Goal: Task Accomplishment & Management: Use online tool/utility

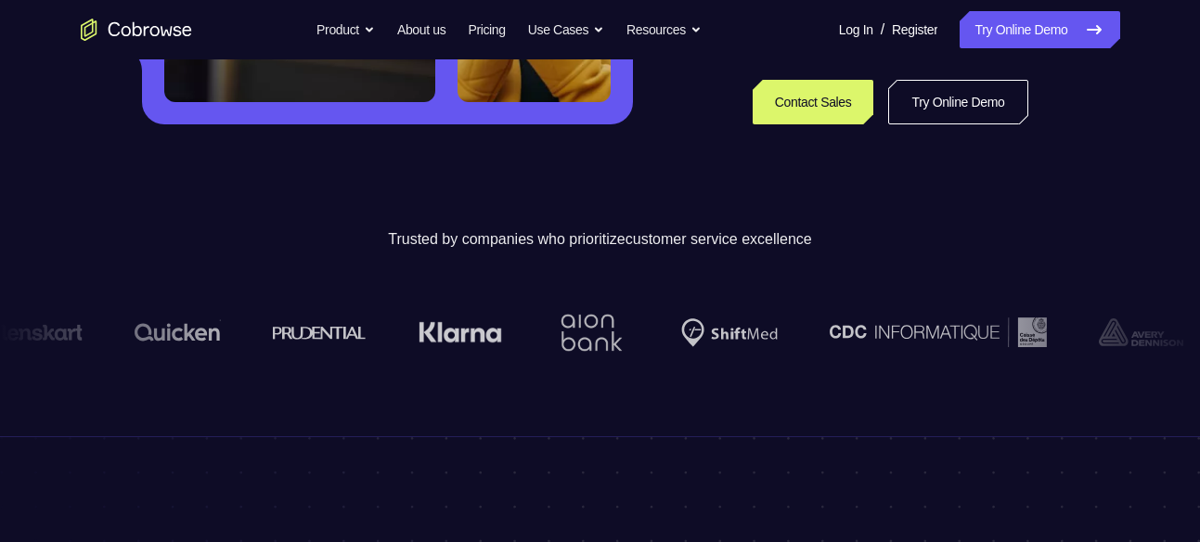
scroll to position [507, 0]
click at [943, 106] on link "Try Online Demo" at bounding box center [957, 101] width 139 height 45
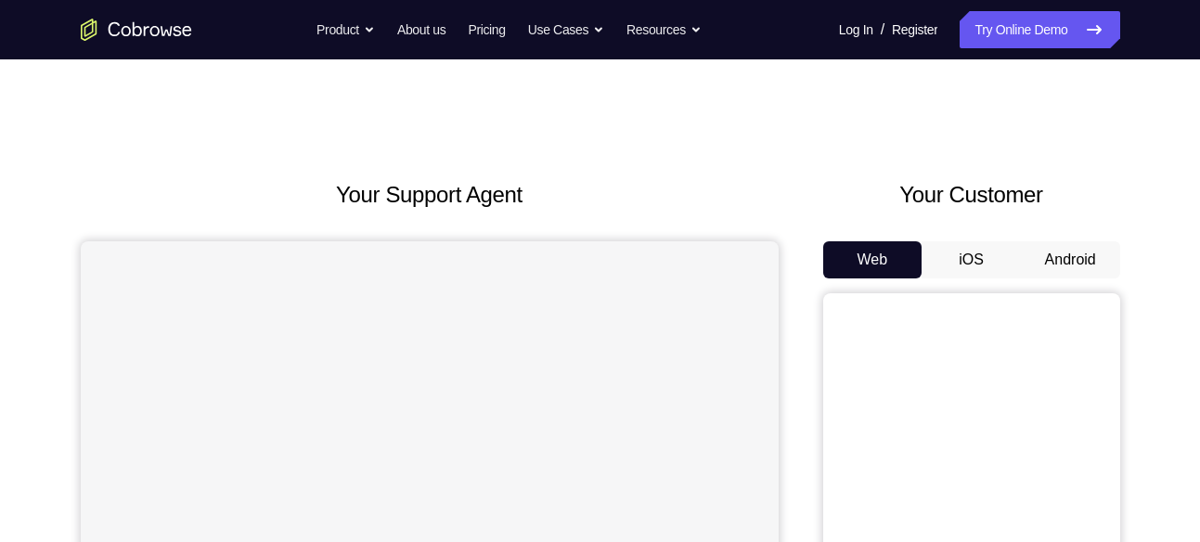
click at [1082, 273] on button "Android" at bounding box center [1070, 259] width 99 height 37
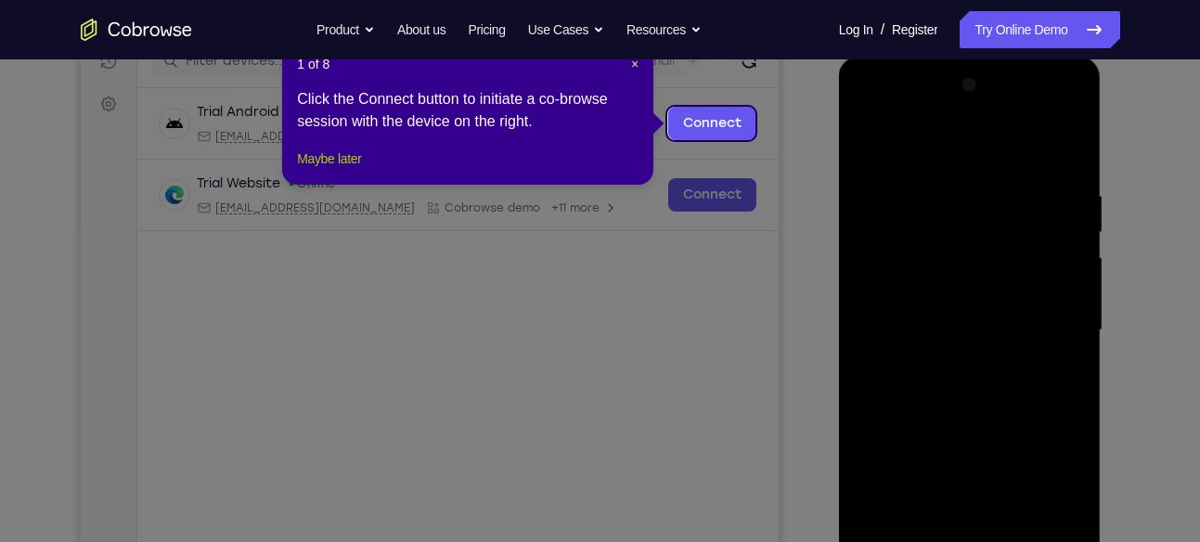
click at [342, 170] on button "Maybe later" at bounding box center [329, 159] width 64 height 22
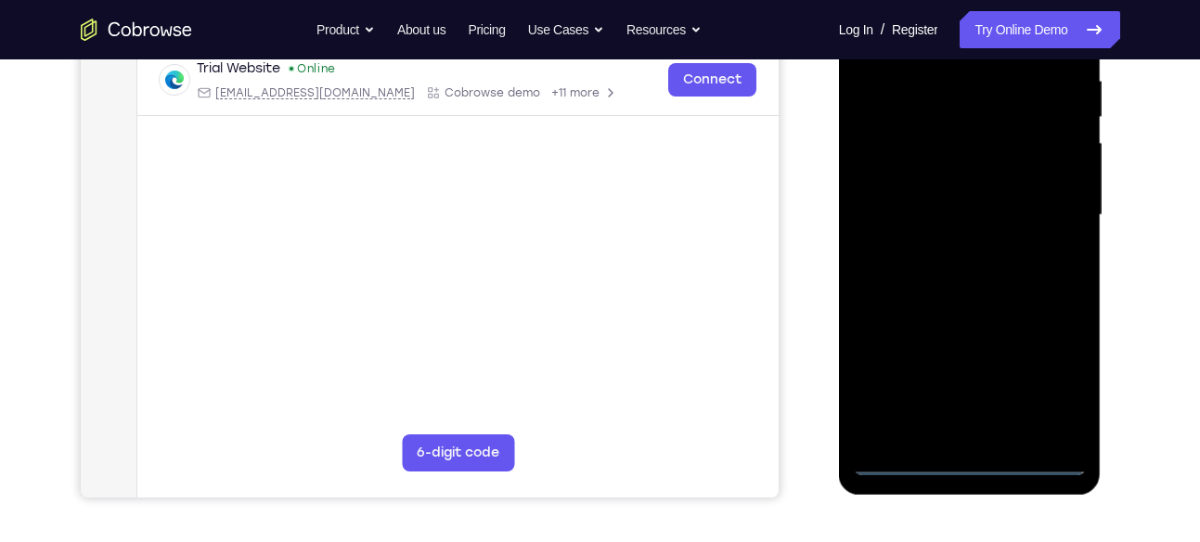
scroll to position [367, 0]
click at [974, 474] on div at bounding box center [970, 217] width 263 height 553
click at [973, 464] on div at bounding box center [970, 215] width 234 height 520
click at [1054, 374] on div at bounding box center [970, 215] width 234 height 520
click at [953, 461] on div at bounding box center [970, 215] width 234 height 520
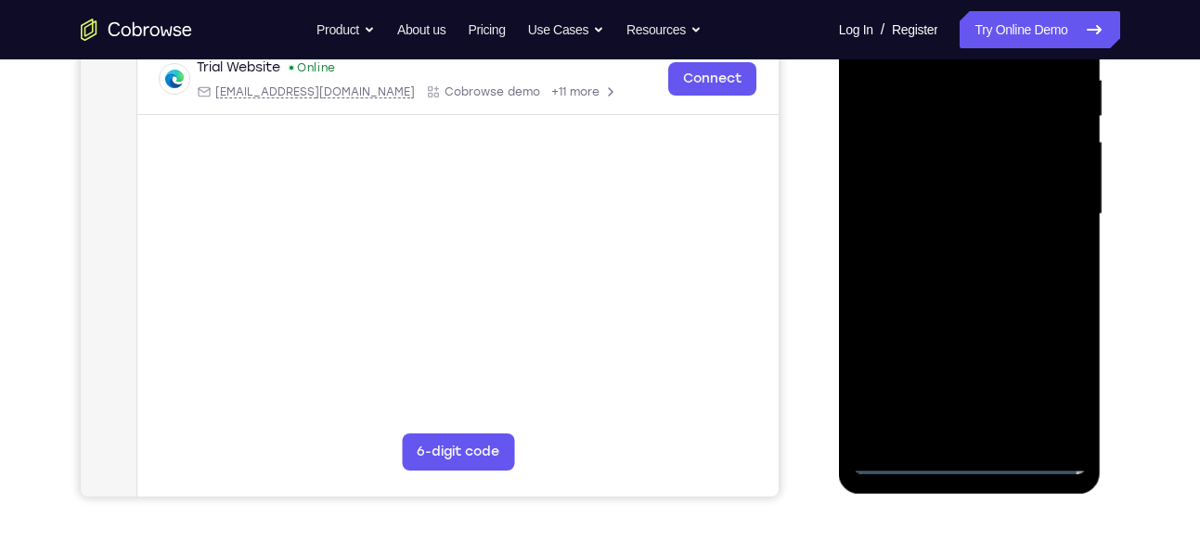
click at [1061, 354] on div at bounding box center [970, 215] width 234 height 520
click at [1053, 375] on div at bounding box center [970, 215] width 234 height 520
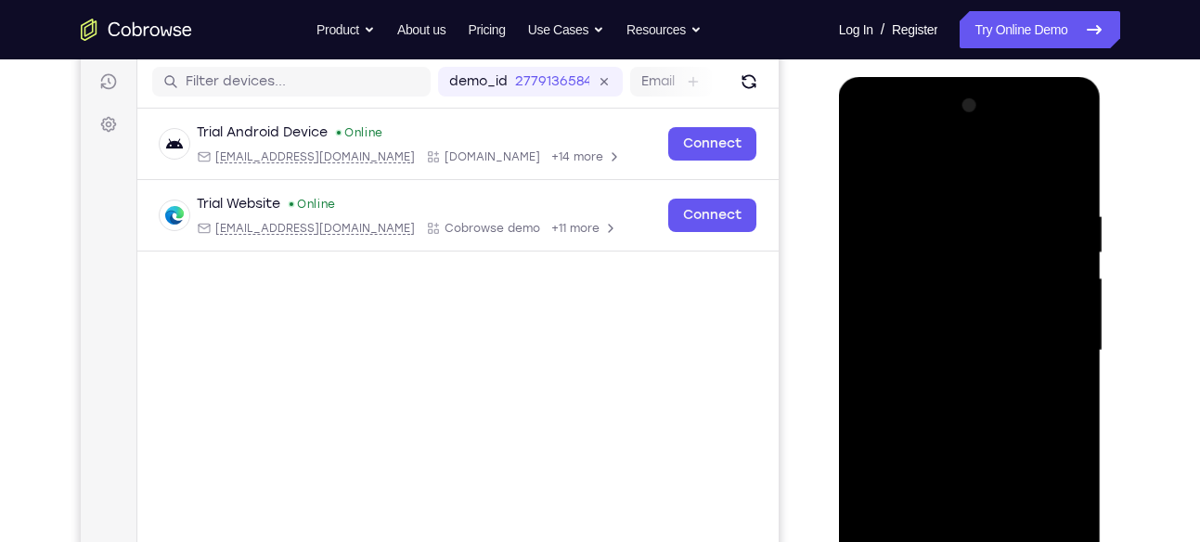
scroll to position [231, 0]
click at [953, 173] on div at bounding box center [970, 350] width 234 height 520
click at [1056, 334] on div at bounding box center [970, 350] width 234 height 520
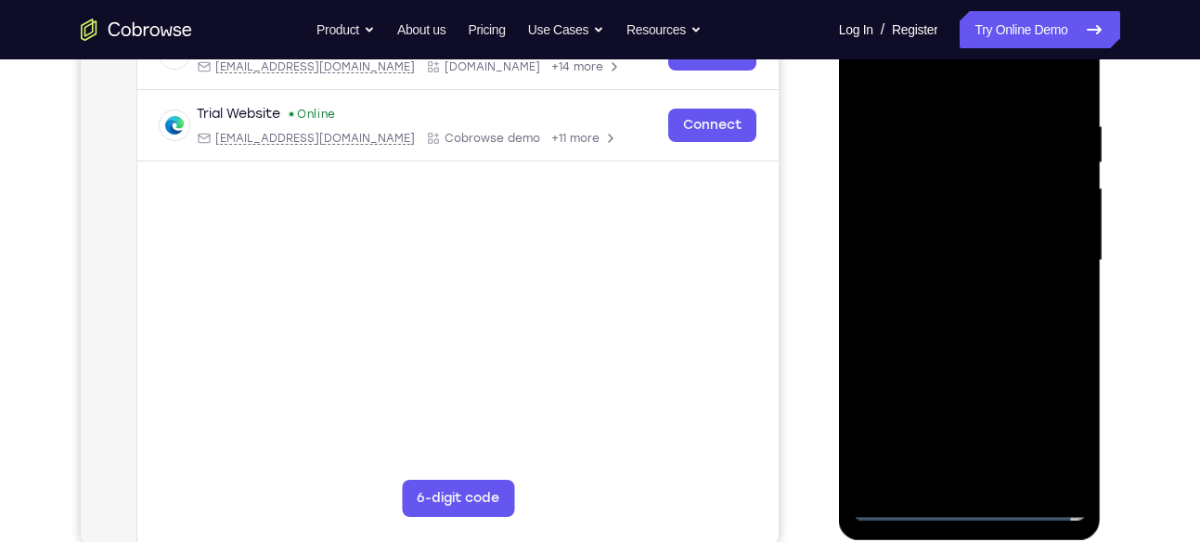
scroll to position [321, 0]
click at [993, 475] on div at bounding box center [970, 260] width 234 height 520
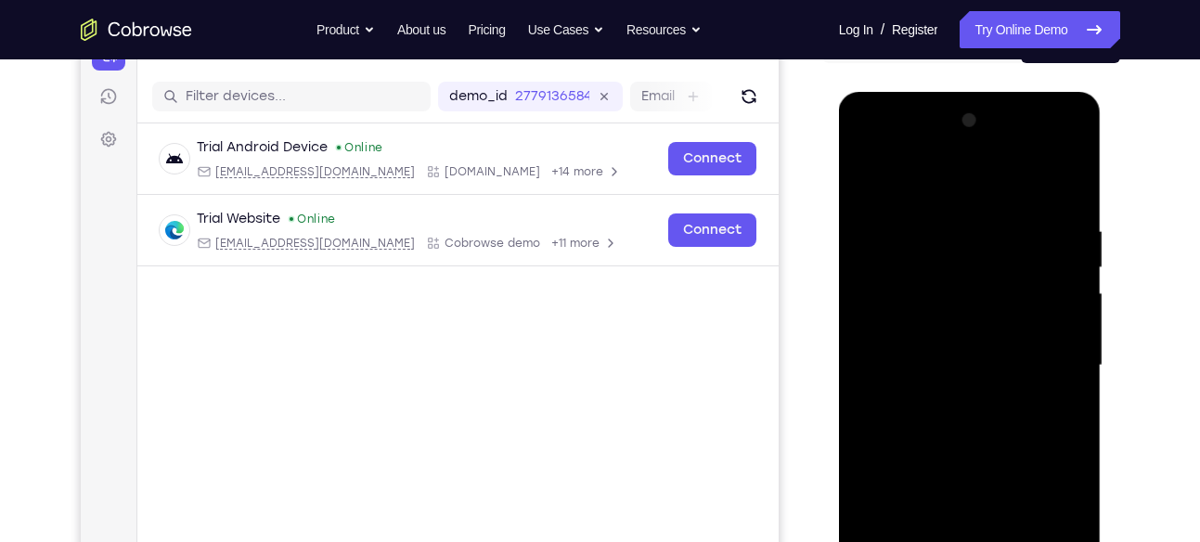
click at [996, 352] on div at bounding box center [970, 366] width 234 height 520
click at [987, 331] on div at bounding box center [970, 366] width 234 height 520
click at [989, 360] on div at bounding box center [970, 366] width 234 height 520
click at [925, 421] on div at bounding box center [970, 366] width 234 height 520
click at [1073, 202] on div at bounding box center [970, 366] width 234 height 520
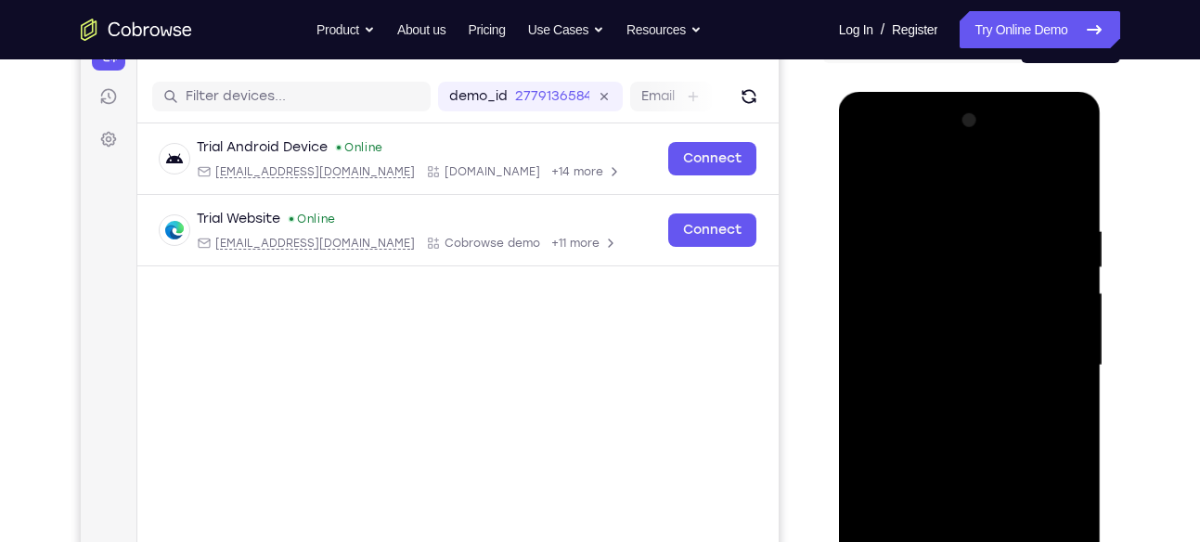
drag, startPoint x: 903, startPoint y: 162, endPoint x: 1051, endPoint y: 176, distance: 148.2
click at [1051, 176] on div at bounding box center [970, 366] width 234 height 520
click at [945, 208] on div at bounding box center [970, 366] width 234 height 520
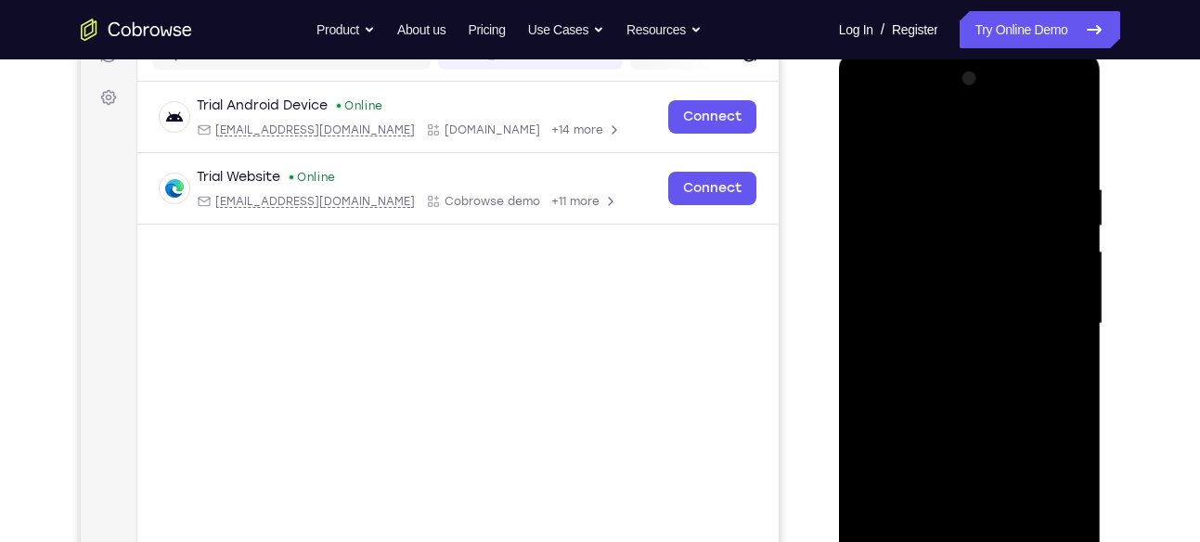
scroll to position [258, 0]
click at [1075, 278] on div at bounding box center [970, 323] width 234 height 520
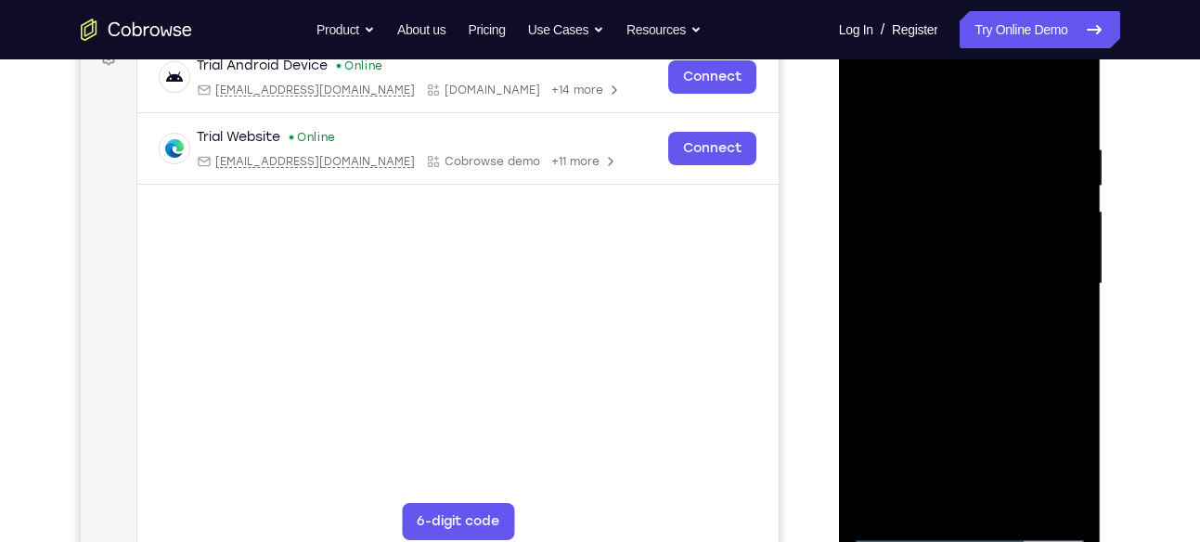
click at [1043, 490] on div at bounding box center [970, 284] width 234 height 520
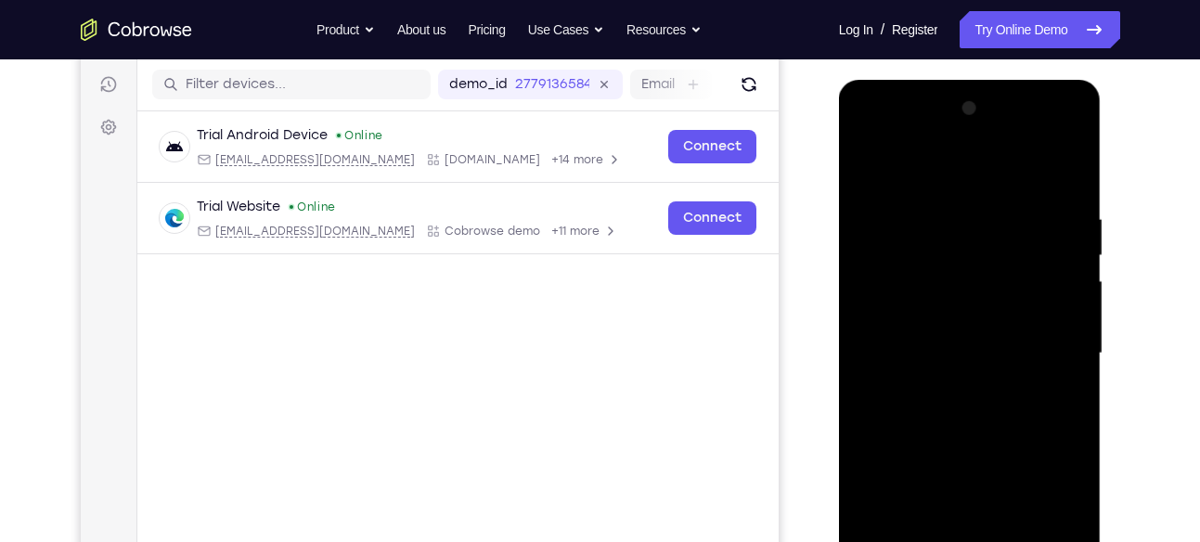
scroll to position [228, 0]
click at [1067, 367] on div at bounding box center [970, 353] width 234 height 520
click at [1066, 322] on div at bounding box center [970, 353] width 234 height 520
click at [1062, 290] on div at bounding box center [970, 353] width 234 height 520
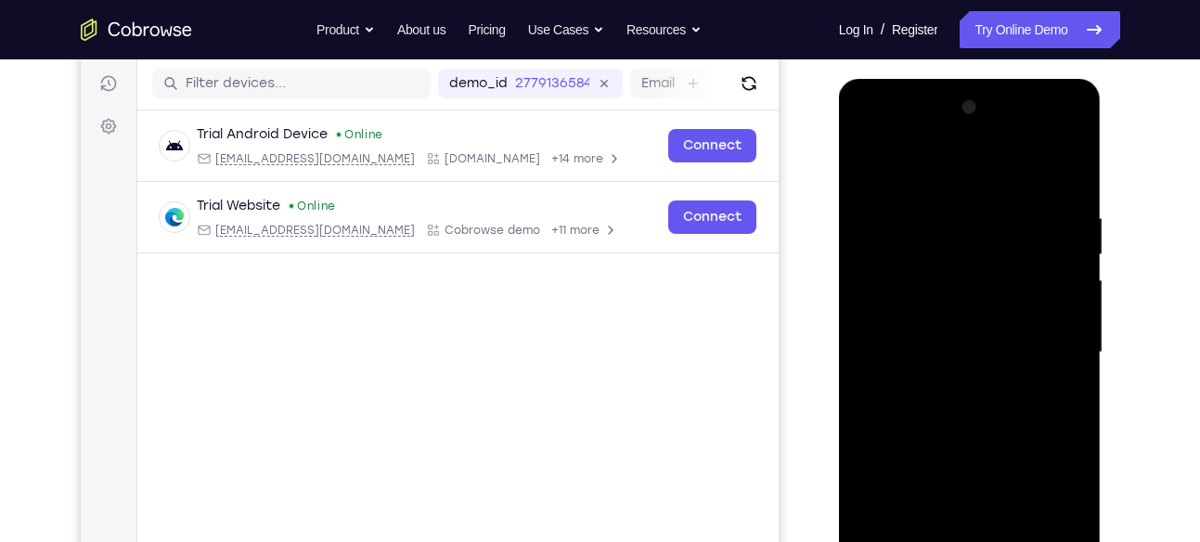
click at [1062, 290] on div at bounding box center [970, 353] width 234 height 520
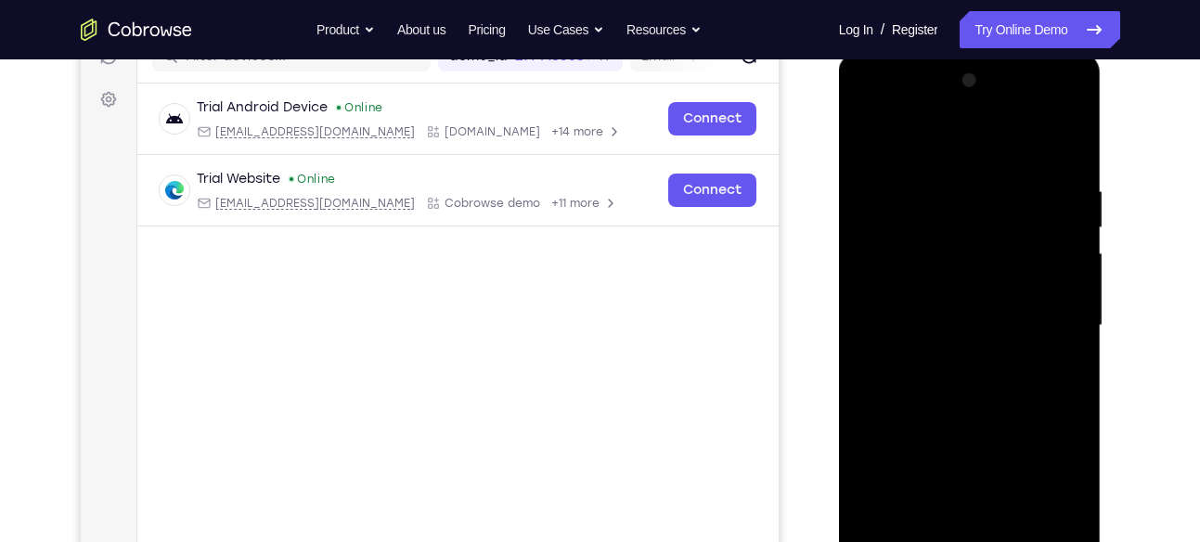
scroll to position [257, 0]
click at [1062, 290] on div at bounding box center [970, 324] width 234 height 520
click at [1005, 226] on div at bounding box center [970, 324] width 234 height 520
click at [876, 274] on div at bounding box center [970, 324] width 234 height 520
click at [1064, 144] on div at bounding box center [970, 324] width 234 height 520
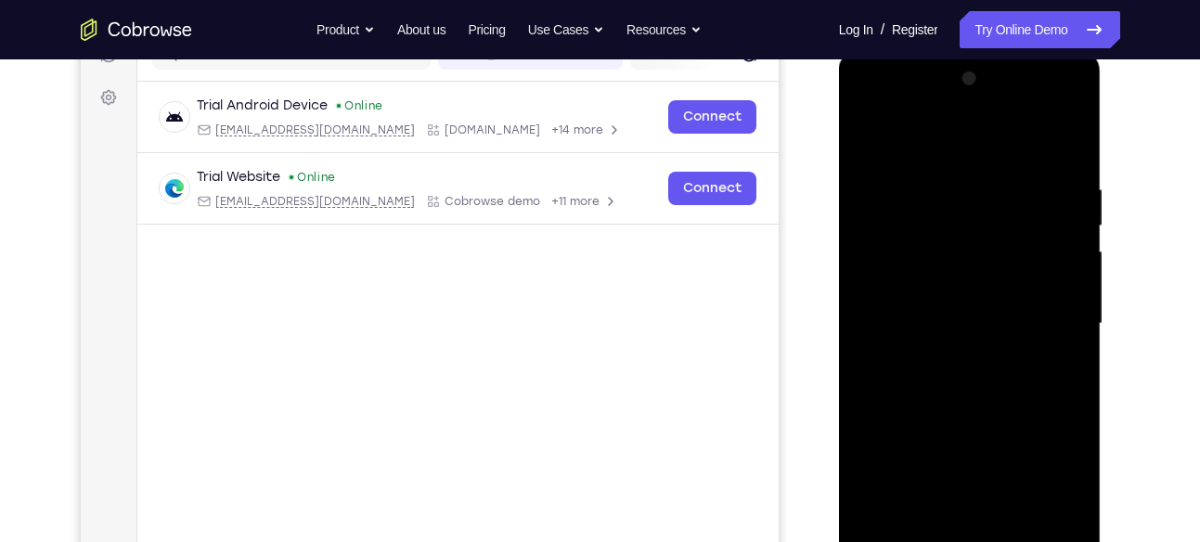
drag, startPoint x: 1042, startPoint y: 169, endPoint x: 871, endPoint y: 180, distance: 172.1
click at [871, 180] on div at bounding box center [970, 324] width 234 height 520
drag, startPoint x: 1074, startPoint y: 165, endPoint x: 885, endPoint y: 165, distance: 188.4
click at [885, 165] on div at bounding box center [970, 324] width 234 height 520
drag, startPoint x: 981, startPoint y: 368, endPoint x: 995, endPoint y: 145, distance: 223.2
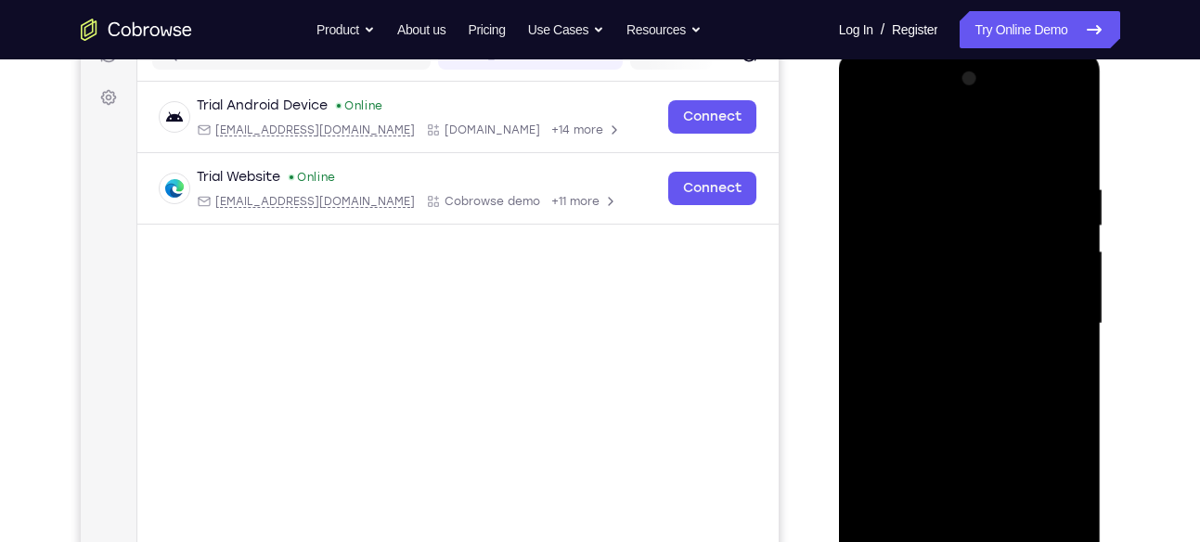
click at [995, 145] on div at bounding box center [970, 324] width 234 height 520
drag, startPoint x: 964, startPoint y: 449, endPoint x: 986, endPoint y: 206, distance: 244.1
click at [986, 206] on div at bounding box center [970, 324] width 234 height 520
drag, startPoint x: 987, startPoint y: 436, endPoint x: 999, endPoint y: 191, distance: 245.3
click at [999, 191] on div at bounding box center [970, 324] width 234 height 520
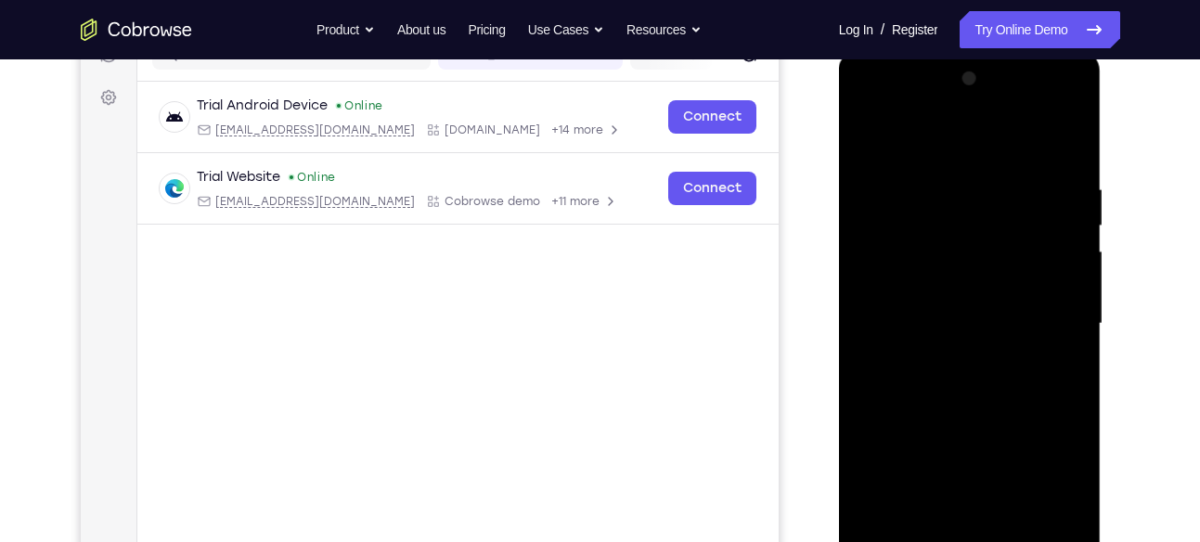
drag, startPoint x: 1003, startPoint y: 432, endPoint x: 1010, endPoint y: 263, distance: 169.1
click at [1010, 263] on div at bounding box center [970, 324] width 234 height 520
drag, startPoint x: 994, startPoint y: 433, endPoint x: 1004, endPoint y: 149, distance: 284.2
click at [1004, 149] on div at bounding box center [970, 324] width 234 height 520
drag, startPoint x: 972, startPoint y: 420, endPoint x: 1001, endPoint y: 157, distance: 264.2
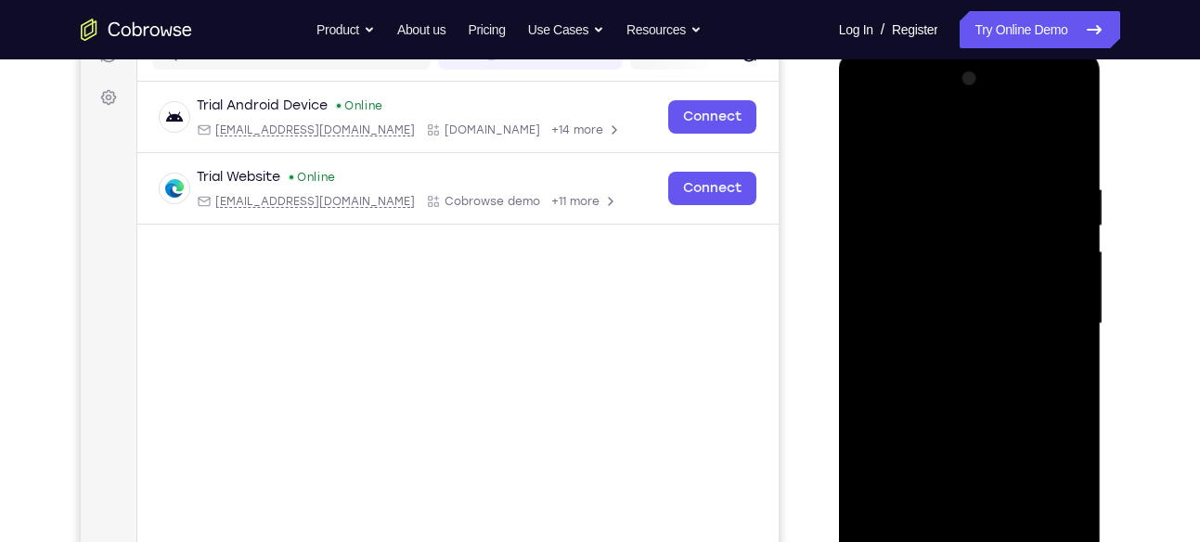
click at [1001, 157] on div at bounding box center [970, 324] width 234 height 520
drag, startPoint x: 985, startPoint y: 400, endPoint x: 1002, endPoint y: 133, distance: 267.8
click at [1002, 133] on div at bounding box center [970, 324] width 234 height 520
drag, startPoint x: 983, startPoint y: 405, endPoint x: 1003, endPoint y: 137, distance: 268.1
click at [1003, 137] on div at bounding box center [970, 324] width 234 height 520
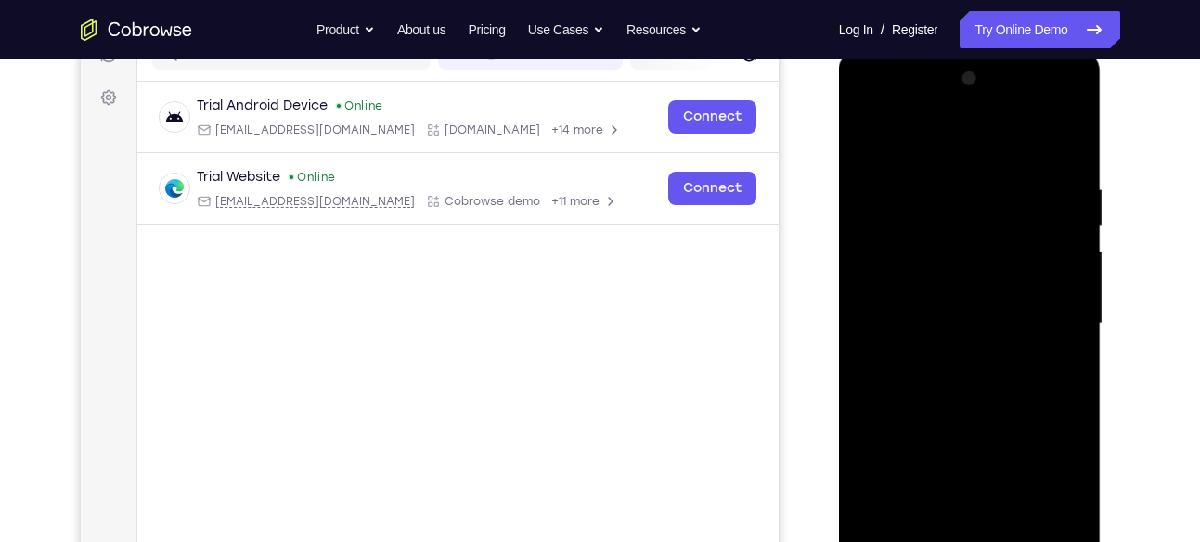
drag, startPoint x: 1002, startPoint y: 272, endPoint x: 970, endPoint y: 327, distance: 63.2
click at [970, 327] on div at bounding box center [970, 324] width 234 height 520
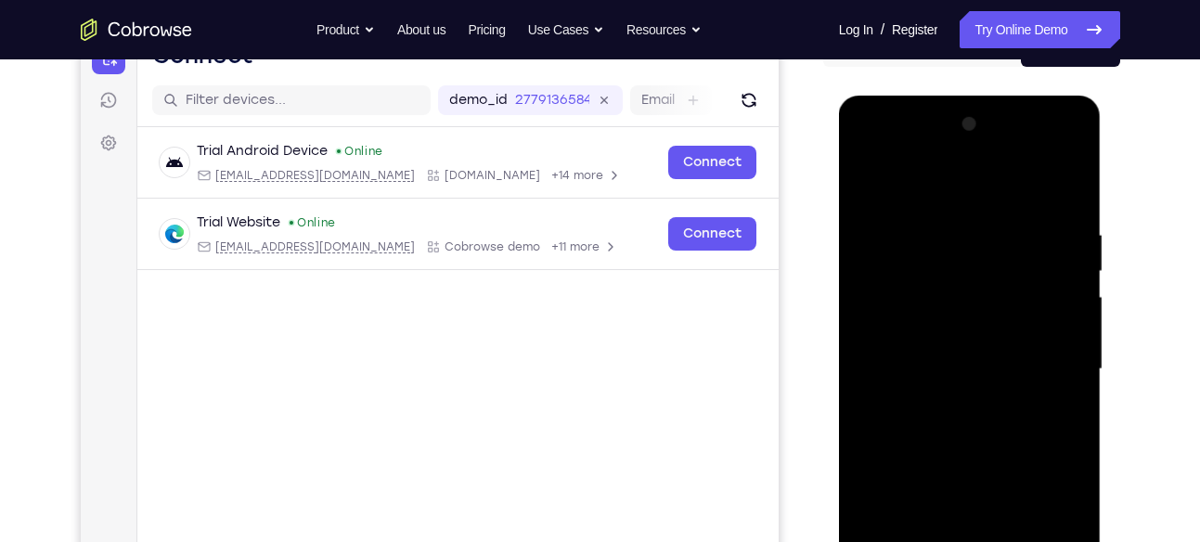
scroll to position [176, 0]
